Goal: Find specific page/section: Find specific page/section

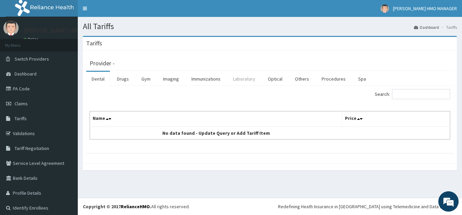
click at [245, 81] on link "Laboratory" at bounding box center [243, 79] width 33 height 14
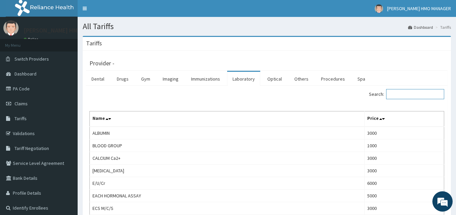
click at [401, 98] on input "Search:" at bounding box center [416, 94] width 58 height 10
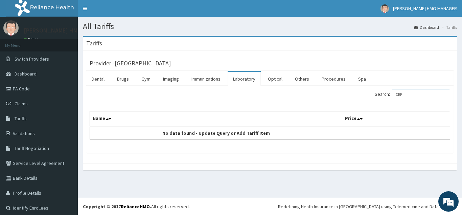
drag, startPoint x: 407, startPoint y: 92, endPoint x: 330, endPoint y: 102, distance: 78.0
click at [330, 102] on div "Search: CRP Name Price No data found - Update Query or Add Tariff Item" at bounding box center [270, 114] width 360 height 50
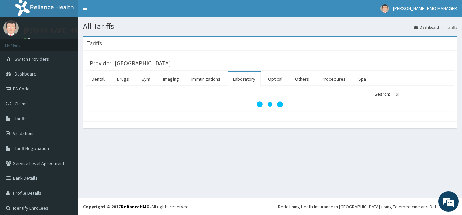
type input "S"
type input "H"
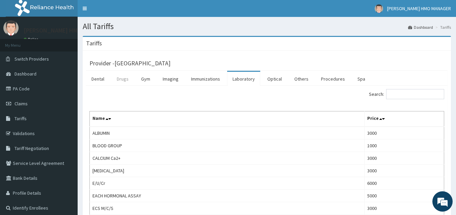
click at [122, 77] on link "Drugs" at bounding box center [123, 79] width 23 height 14
